Goal: Register for event/course

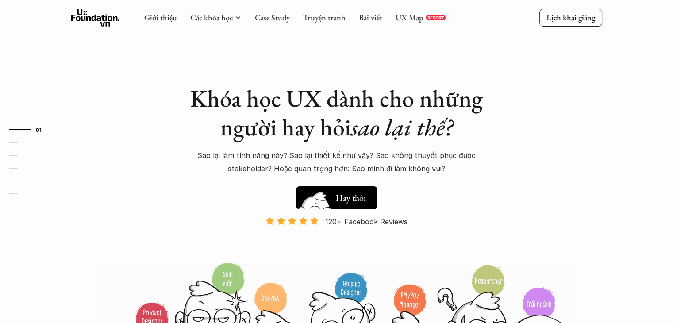
click at [337, 192] on img at bounding box center [314, 212] width 47 height 40
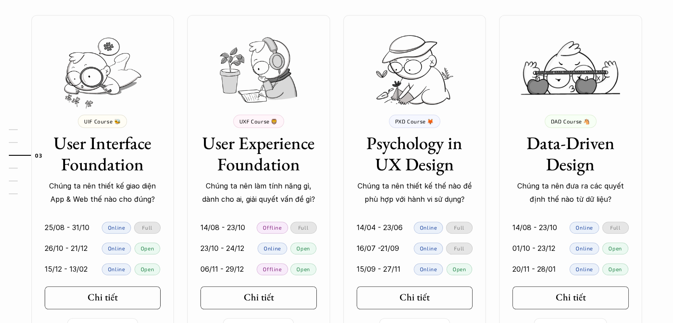
scroll to position [812, 0]
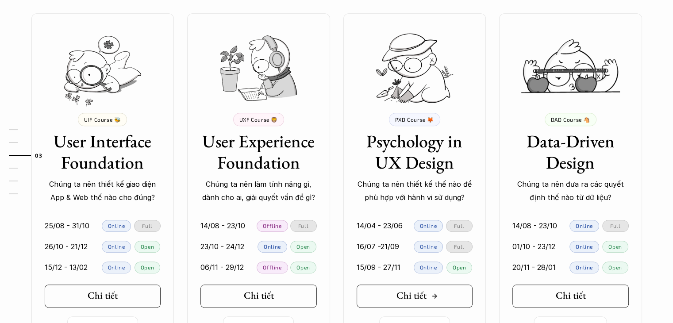
click at [413, 290] on h5 "Chi tiết" at bounding box center [411, 295] width 30 height 11
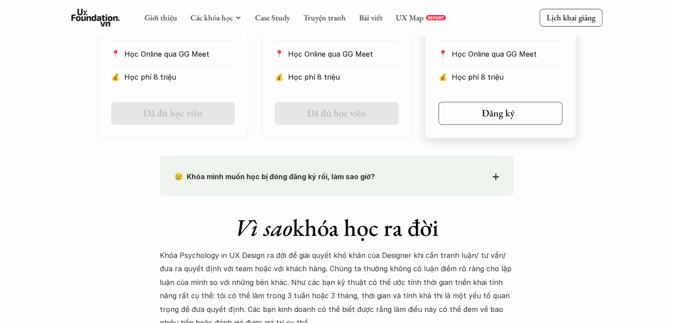
scroll to position [631, 0]
click at [495, 181] on div "😢 Khóa mình muốn học bị đóng đăng ký rồi, làm sao giờ?" at bounding box center [336, 176] width 325 height 13
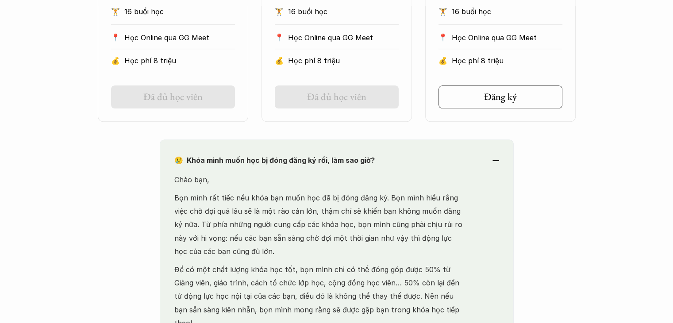
scroll to position [645, 0]
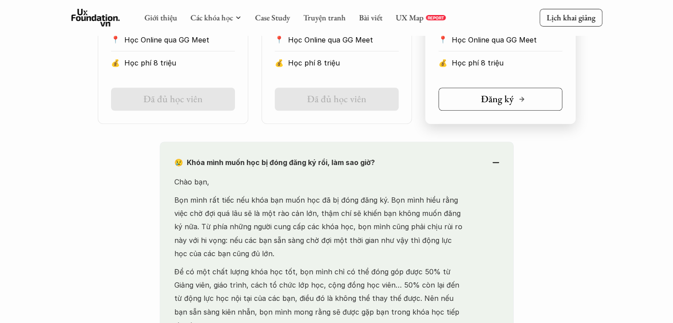
click at [486, 107] on link "Đăng ký" at bounding box center [500, 99] width 124 height 23
click at [318, 88] on link "Đã đủ học viên" at bounding box center [337, 99] width 124 height 23
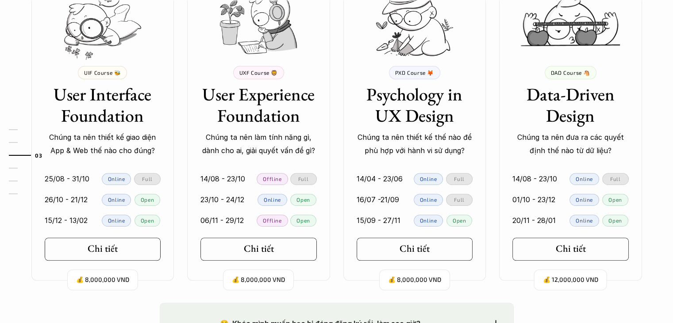
scroll to position [861, 0]
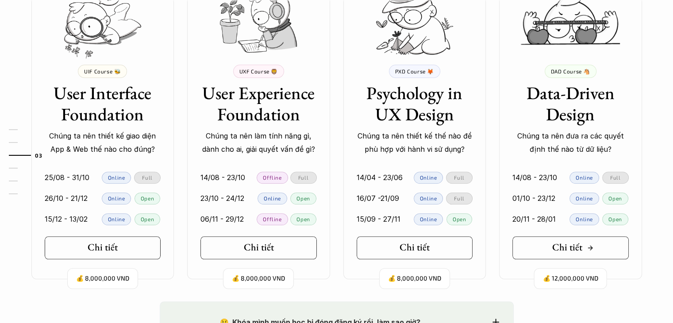
click at [548, 246] on link "Chi tiết" at bounding box center [570, 247] width 116 height 23
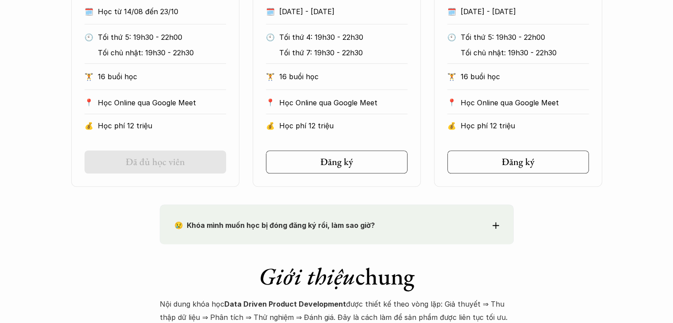
scroll to position [660, 0]
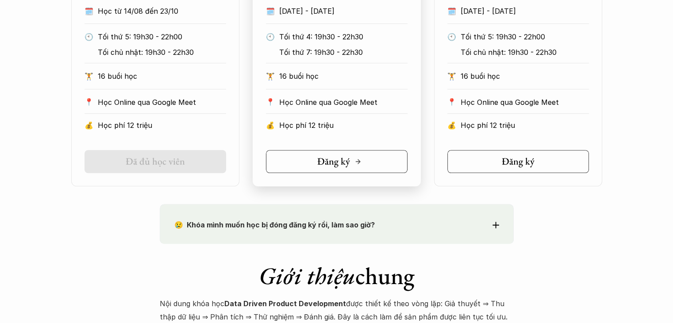
click at [314, 163] on link "Đăng ký" at bounding box center [337, 161] width 142 height 23
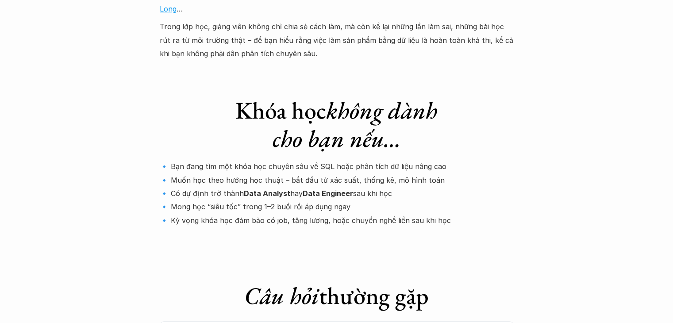
scroll to position [2824, 0]
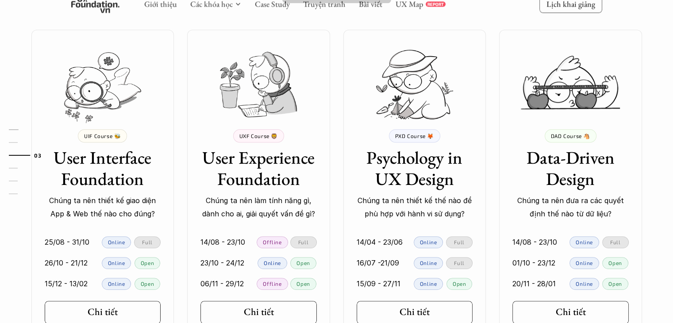
scroll to position [800, 0]
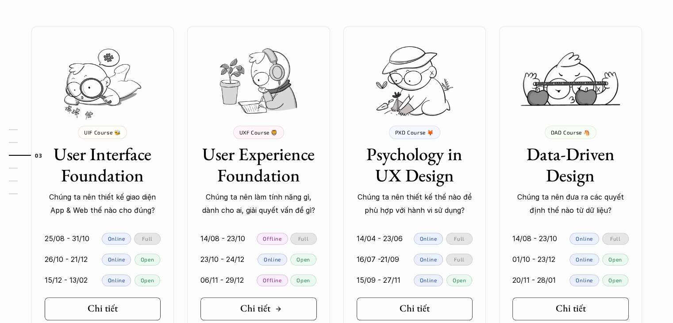
click at [228, 310] on link "Chi tiết" at bounding box center [258, 308] width 116 height 23
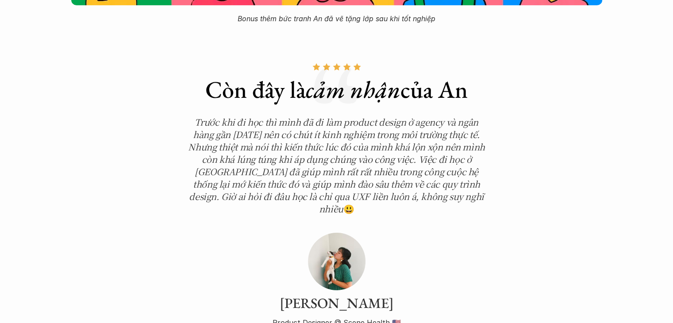
scroll to position [2977, 0]
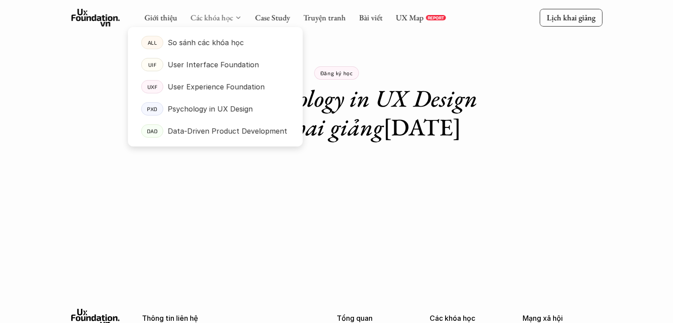
click at [213, 15] on link "Các khóa học" at bounding box center [211, 17] width 42 height 10
click at [195, 84] on p "User Experience Foundation" at bounding box center [216, 86] width 97 height 13
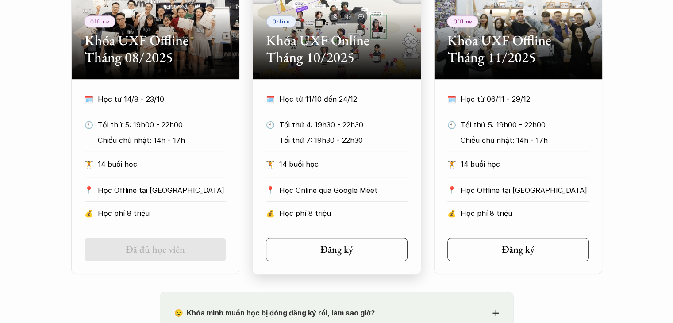
scroll to position [495, 0]
